Goal: Task Accomplishment & Management: Use online tool/utility

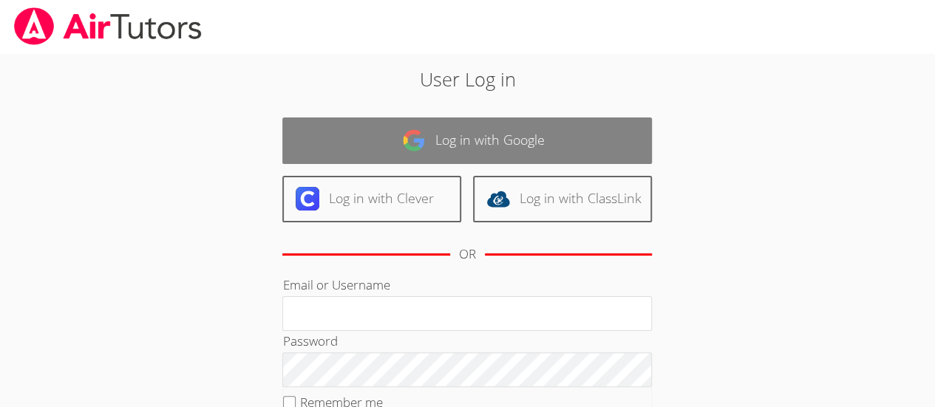
click at [395, 139] on link "Log in with Google" at bounding box center [467, 141] width 370 height 47
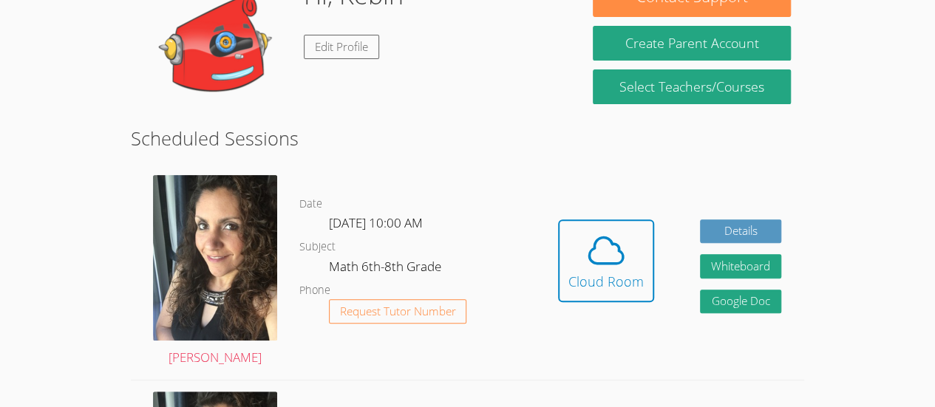
scroll to position [166, 0]
click at [605, 245] on icon at bounding box center [605, 250] width 41 height 41
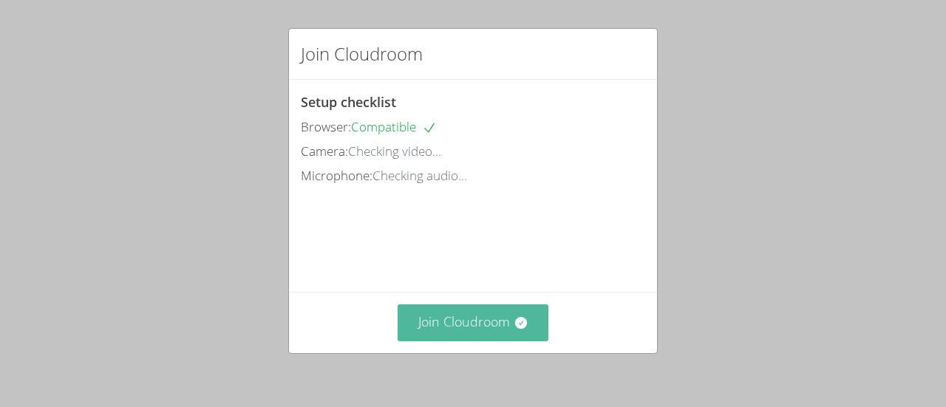
click at [465, 323] on button "Join Cloudroom" at bounding box center [474, 322] width 152 height 36
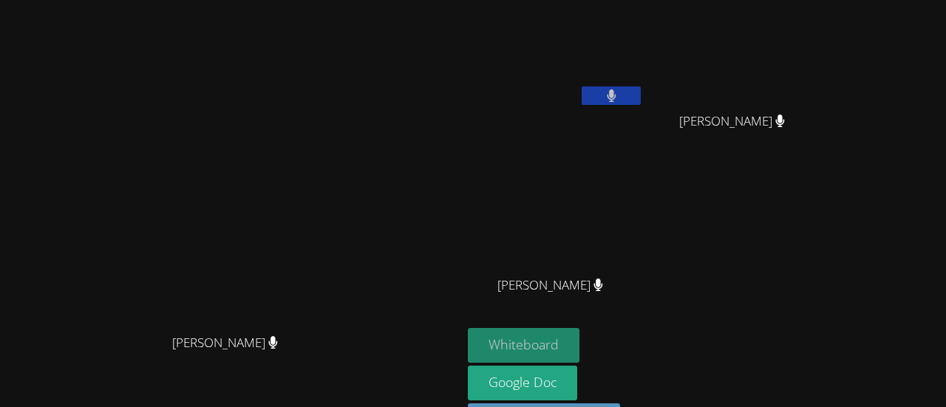
click at [579, 341] on button "Whiteboard" at bounding box center [524, 345] width 112 height 35
click at [641, 97] on button at bounding box center [611, 95] width 59 height 18
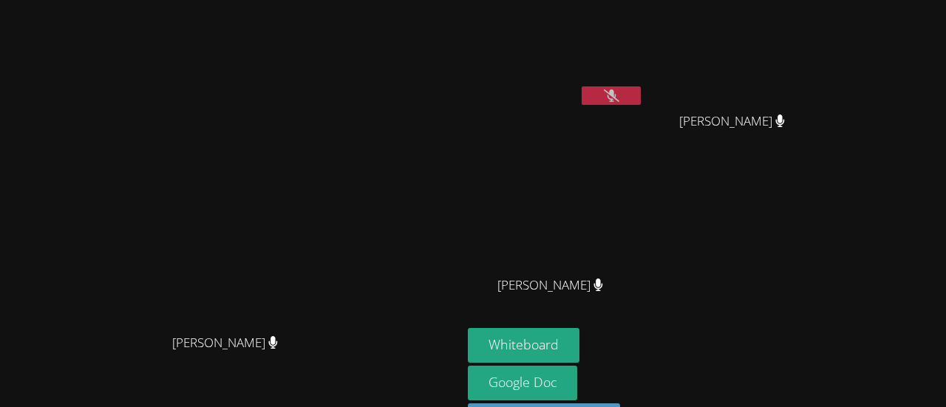
click at [641, 95] on button at bounding box center [611, 95] width 59 height 18
drag, startPoint x: 639, startPoint y: 2, endPoint x: 858, endPoint y: 171, distance: 276.7
click at [826, 171] on div "Kebin Vasquez Gonzalez Yaretzi Gaona Perez Yaretzi Gaona Perez Enrique Cardona …" at bounding box center [647, 167] width 358 height 322
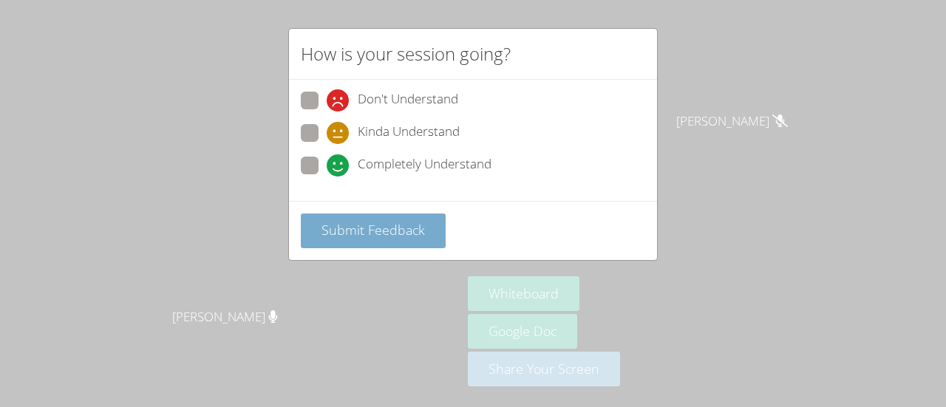
click at [389, 231] on span "Submit Feedback" at bounding box center [372, 230] width 103 height 18
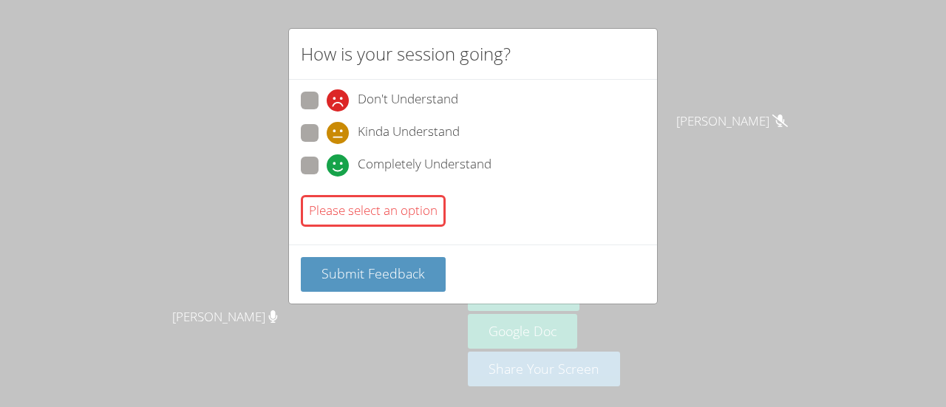
click at [387, 158] on span "Completely Understand" at bounding box center [425, 165] width 134 height 22
click at [339, 158] on input "Completely Understand" at bounding box center [333, 163] width 13 height 13
radio input "true"
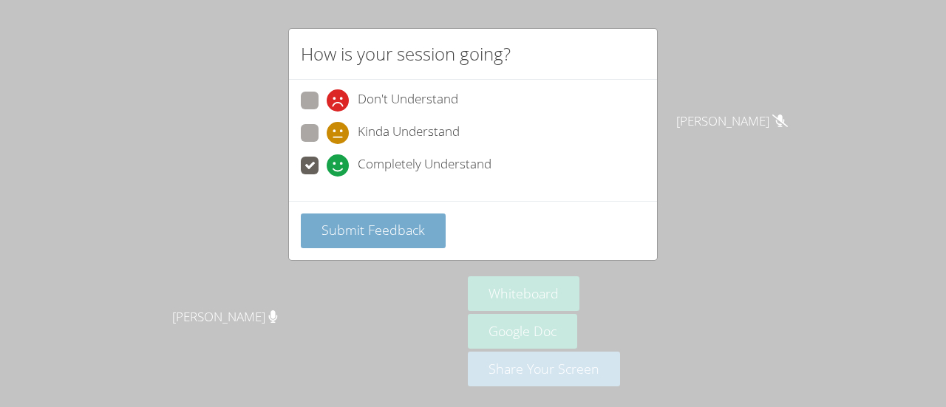
click at [379, 245] on button "Submit Feedback" at bounding box center [373, 231] width 145 height 35
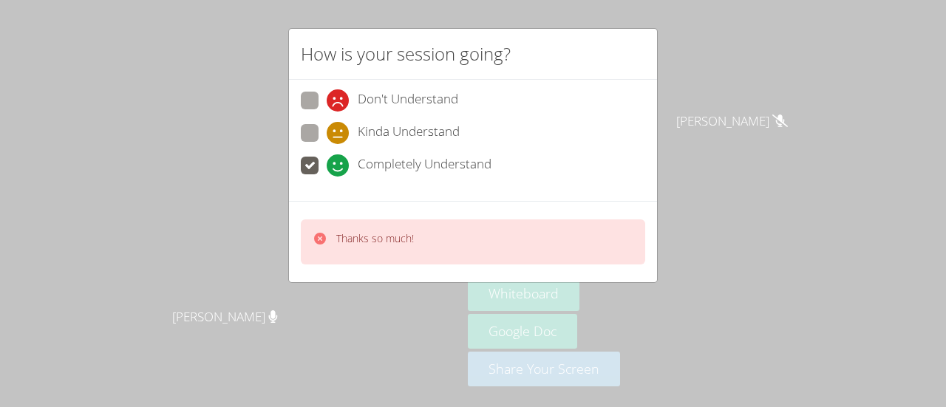
click at [402, 238] on p "Thanks so much!" at bounding box center [375, 238] width 78 height 15
